Goal: Task Accomplishment & Management: Complete application form

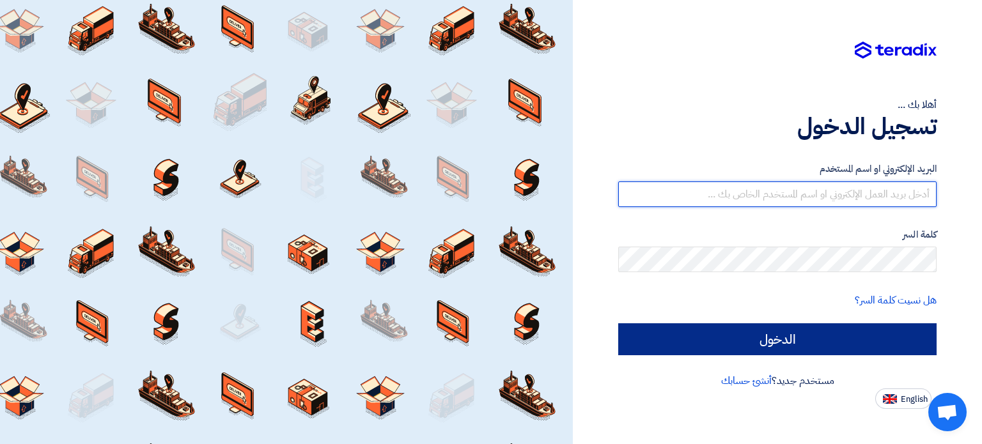
type input "[EMAIL_ADDRESS][DOMAIN_NAME]"
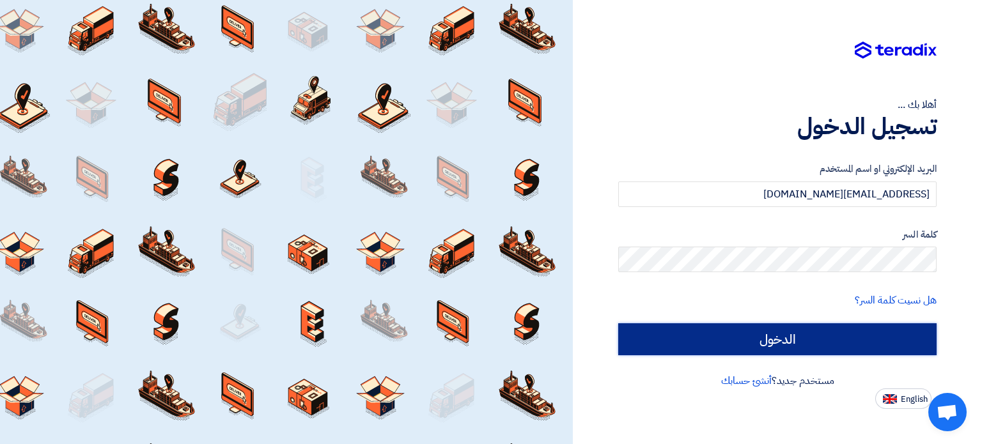
click at [665, 331] on input "الدخول" at bounding box center [777, 339] width 318 height 32
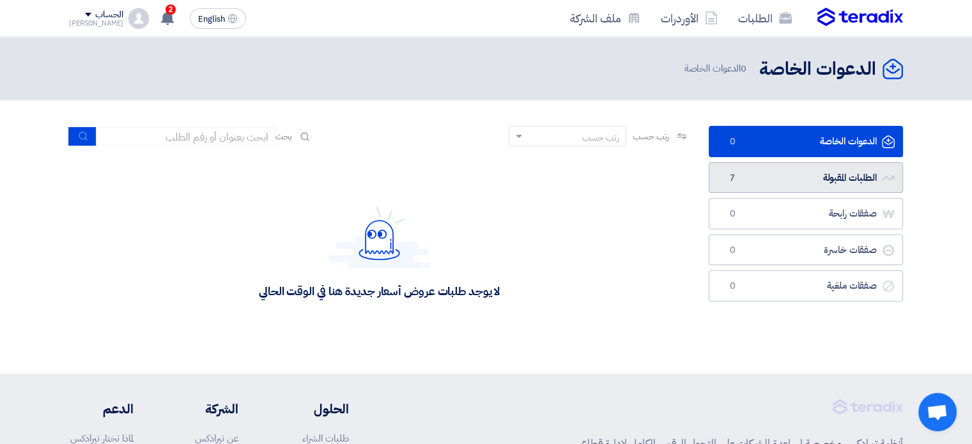
click at [665, 179] on link "الطلبات المقبولة الطلبات المقبولة 7" at bounding box center [806, 177] width 194 height 31
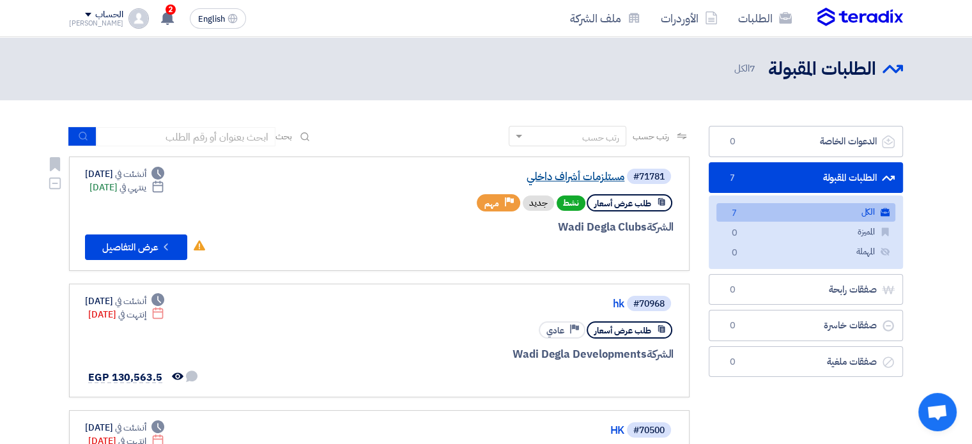
click at [572, 178] on link "مستلزمات أشراف داخلي" at bounding box center [497, 177] width 256 height 12
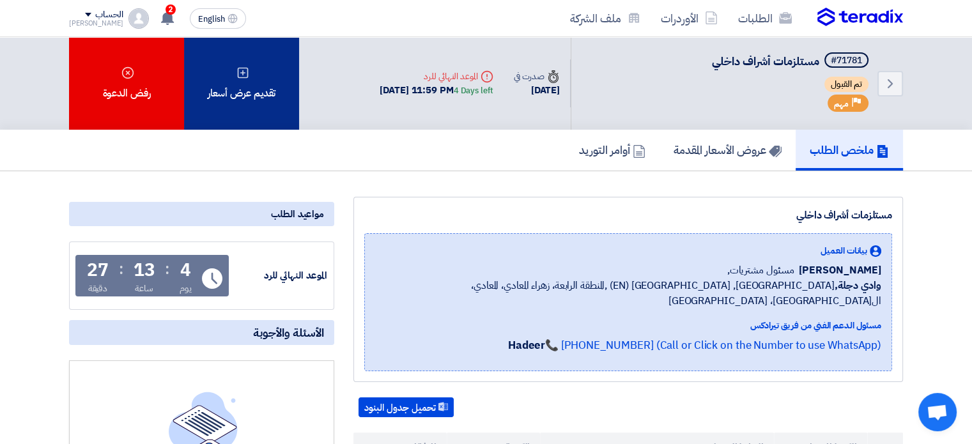
click at [276, 88] on div "تقديم عرض أسعار" at bounding box center [241, 83] width 115 height 93
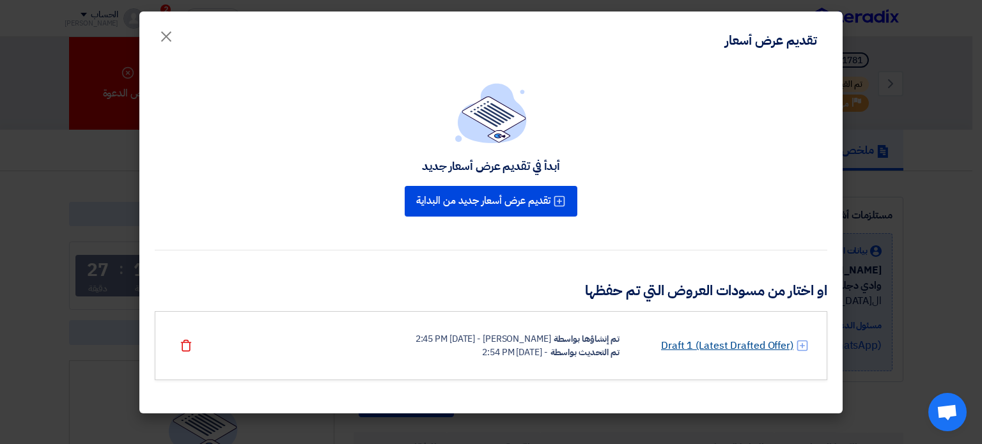
click at [665, 344] on link "Draft 1 (Latest Drafted Offer)" at bounding box center [727, 345] width 132 height 15
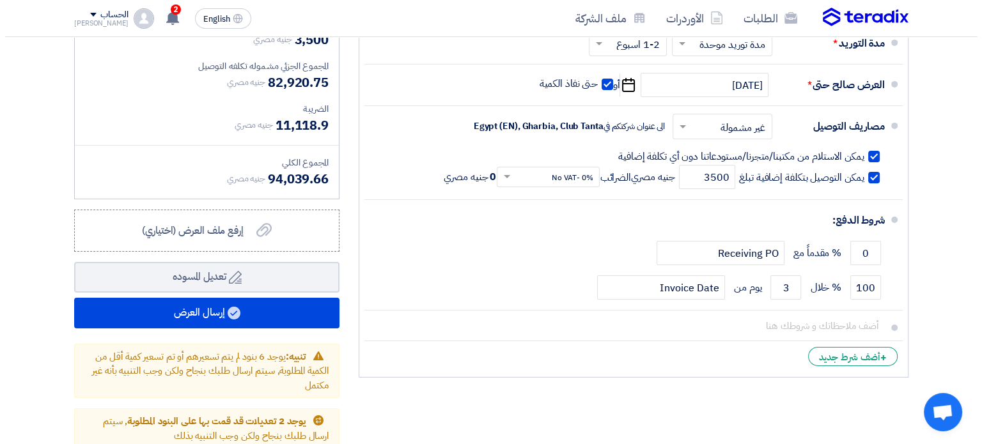
scroll to position [4286, 0]
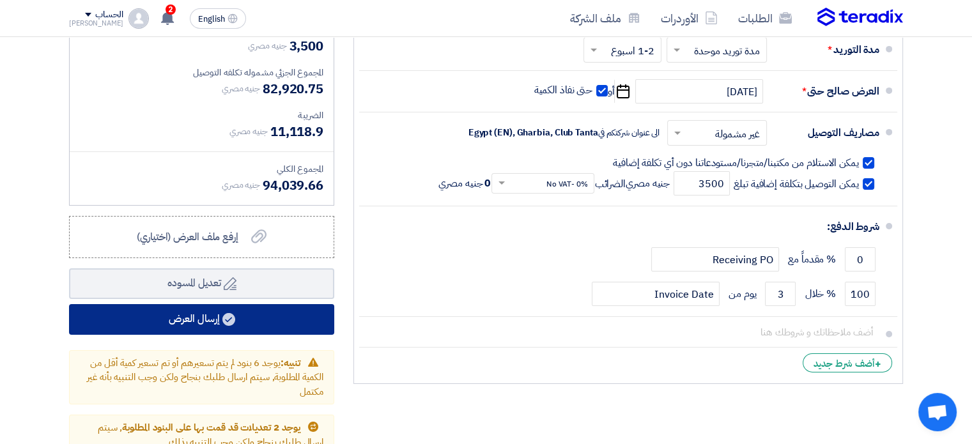
click at [297, 304] on button "إرسال العرض" at bounding box center [201, 319] width 265 height 31
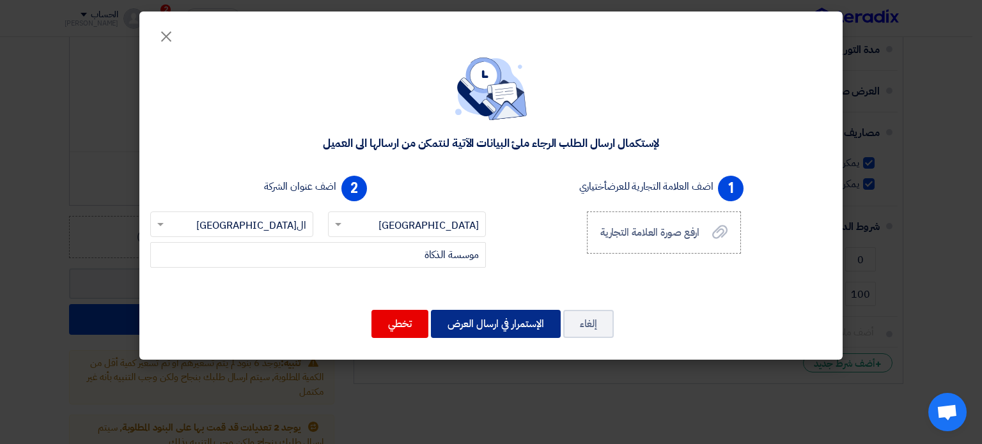
click at [458, 311] on button "الإستمرار في ارسال العرض" at bounding box center [496, 324] width 130 height 28
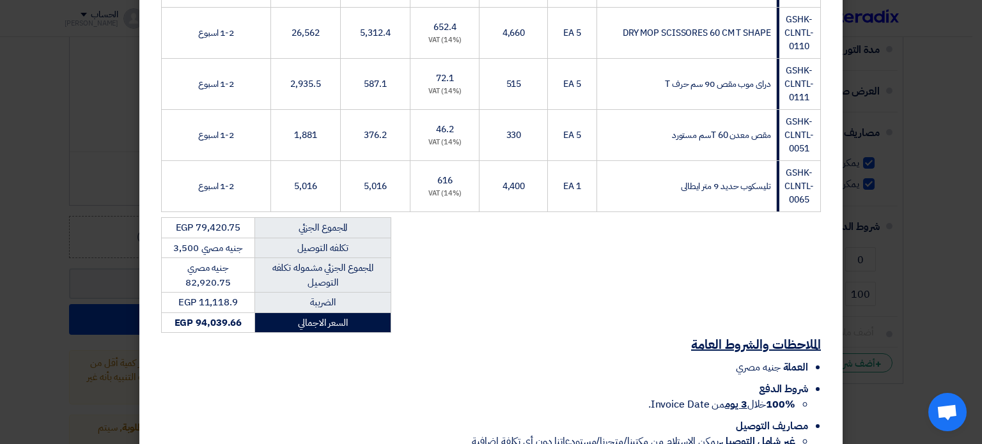
scroll to position [2528, 0]
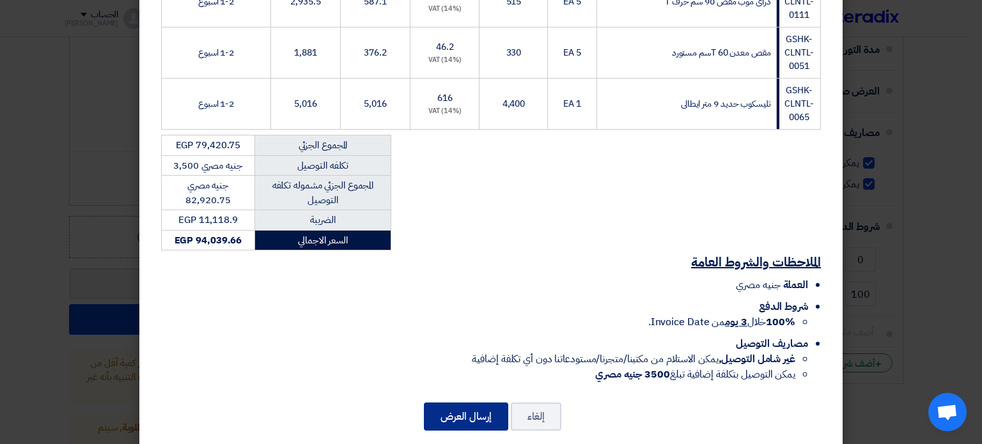
click at [438, 403] on button "إرسال العرض" at bounding box center [466, 417] width 84 height 28
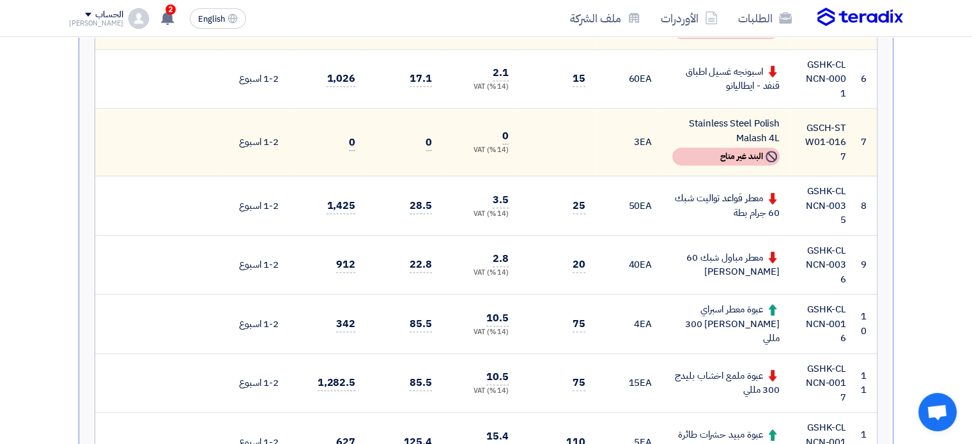
scroll to position [651, 0]
